Goal: Find specific page/section: Find specific page/section

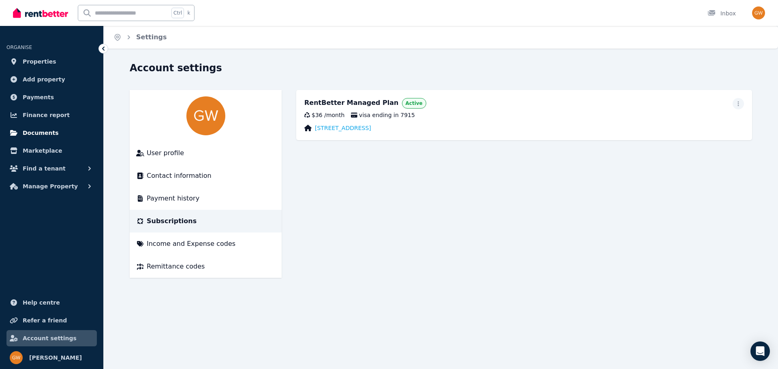
click at [45, 133] on span "Documents" at bounding box center [41, 133] width 36 height 10
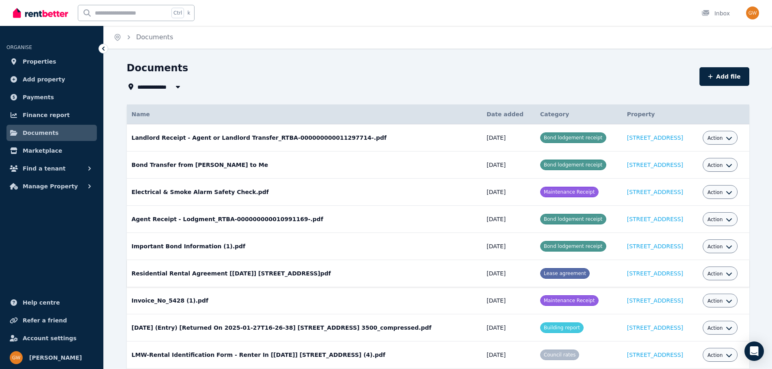
click at [719, 277] on span "Action" at bounding box center [715, 274] width 15 height 6
click at [674, 311] on link "View" at bounding box center [695, 307] width 78 height 15
